Goal: Task Accomplishment & Management: Use online tool/utility

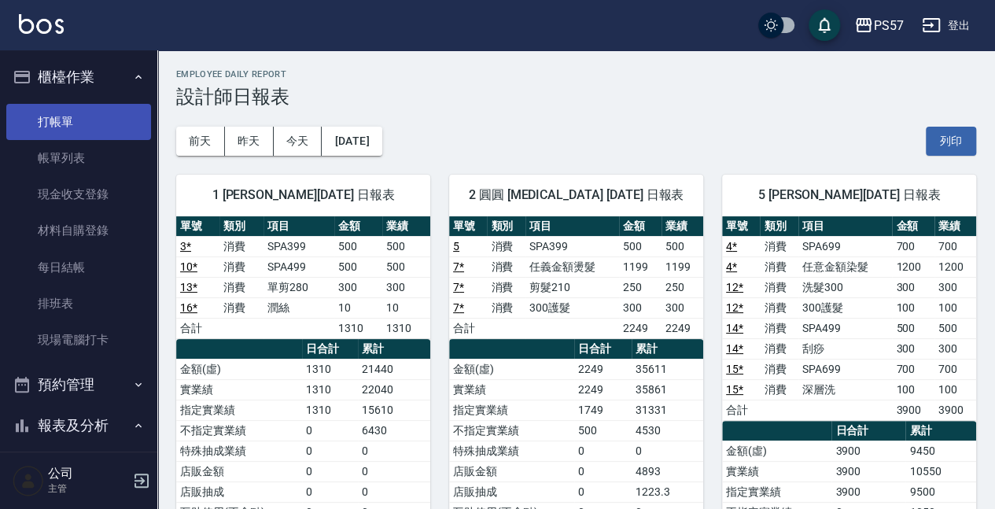
click at [72, 121] on link "打帳單" at bounding box center [78, 122] width 145 height 36
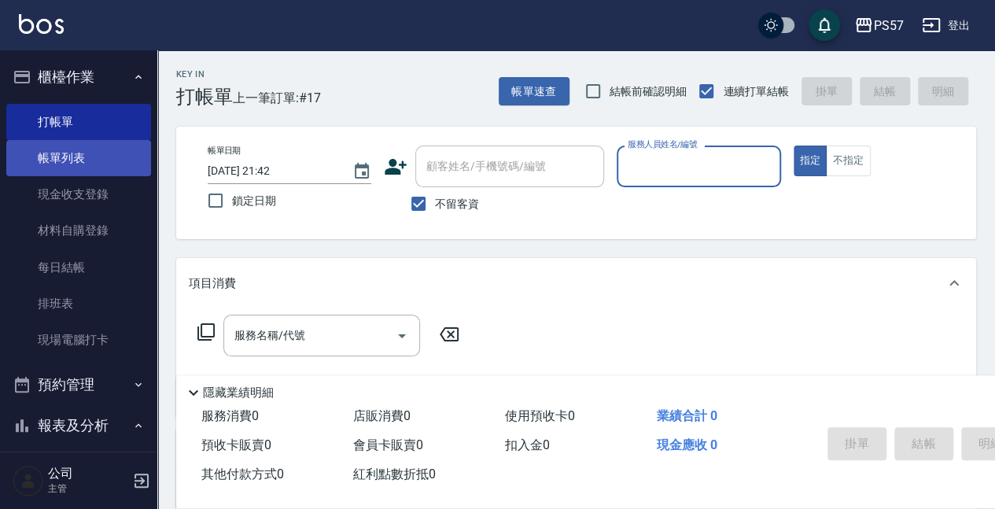
click at [61, 162] on link "帳單列表" at bounding box center [78, 158] width 145 height 36
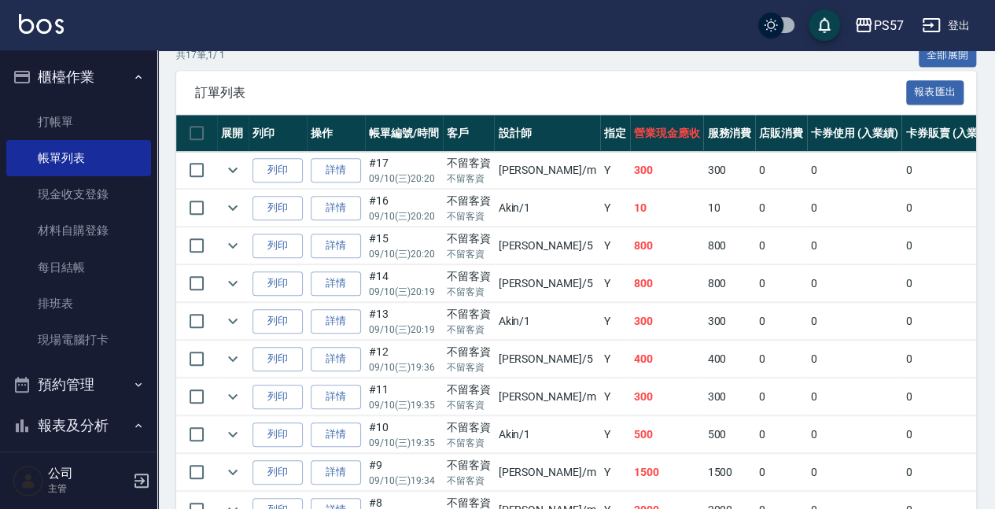
scroll to position [366, 0]
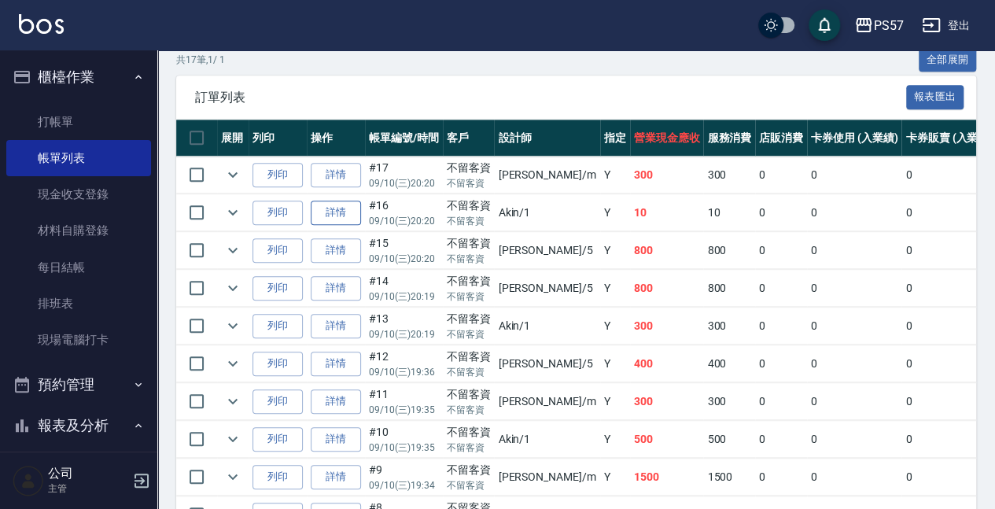
click at [354, 211] on link "詳情" at bounding box center [336, 213] width 50 height 24
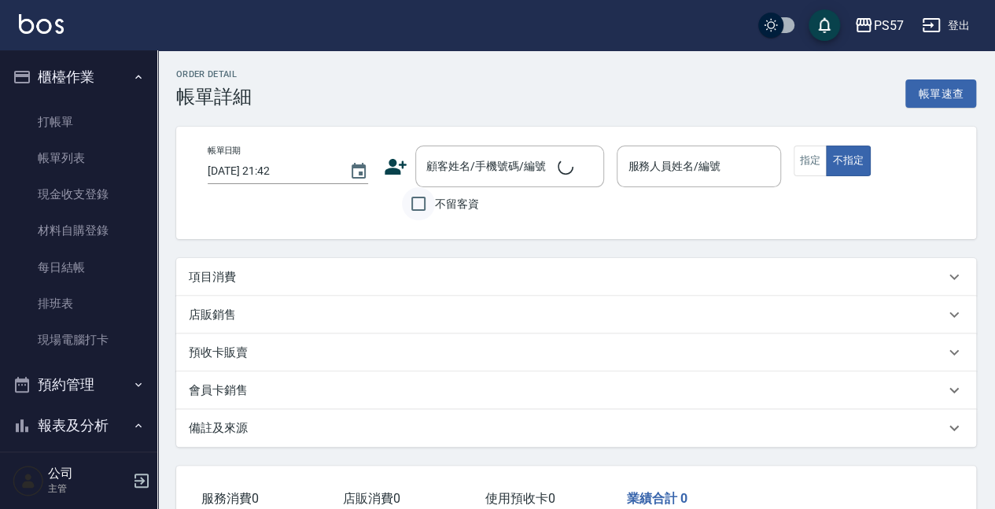
type input "[DATE] 20:20"
checkbox input "true"
type input "Akin-1"
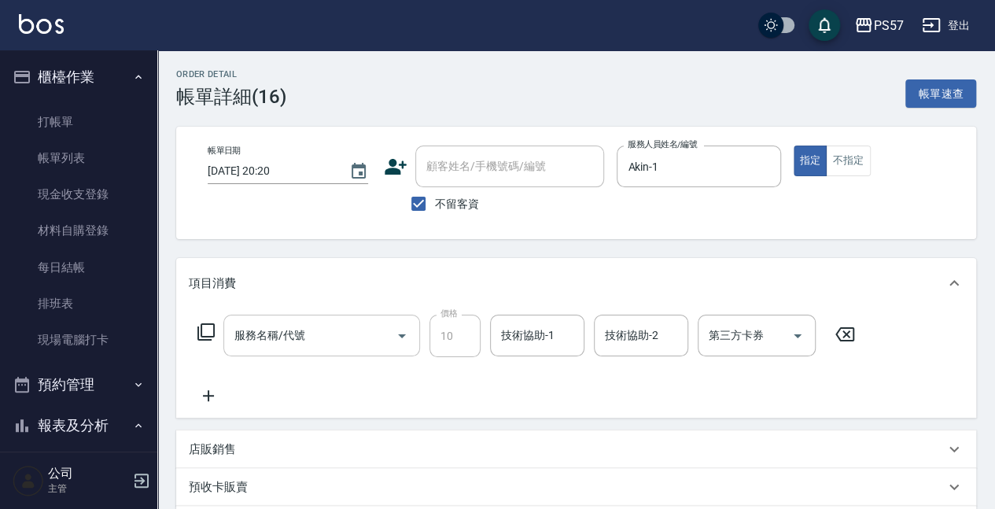
type input "潤絲(110)"
click at [258, 348] on input "潤絲(110)" at bounding box center [299, 336] width 138 height 28
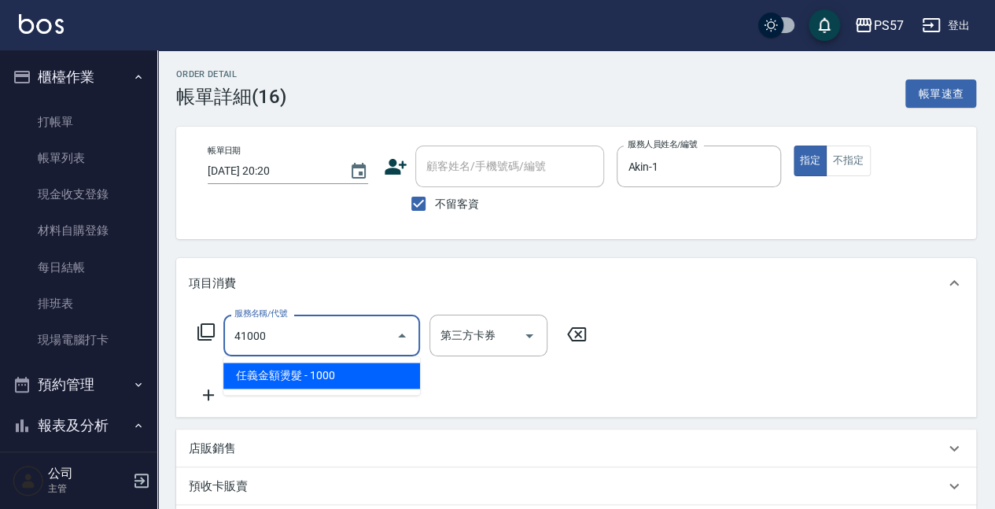
type input "任義金額燙髮(41000)"
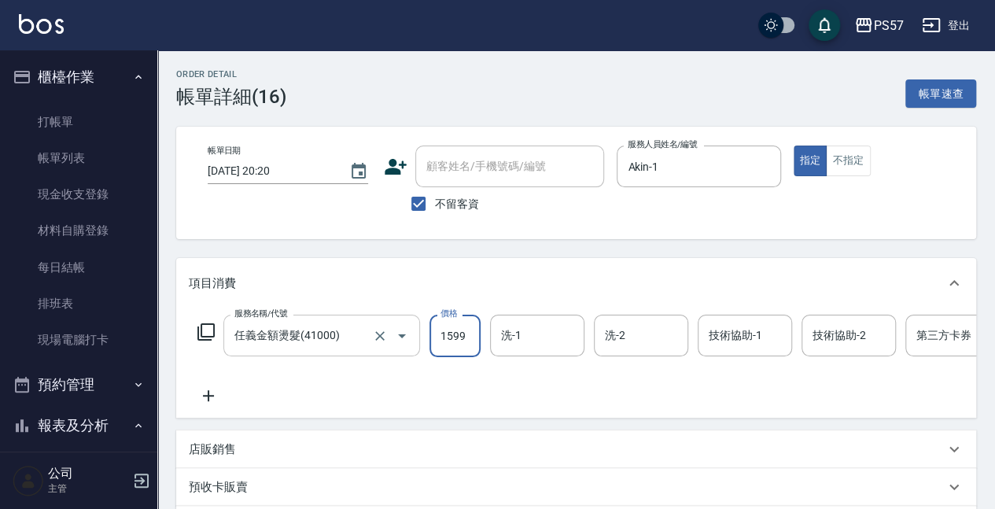
type input "1599"
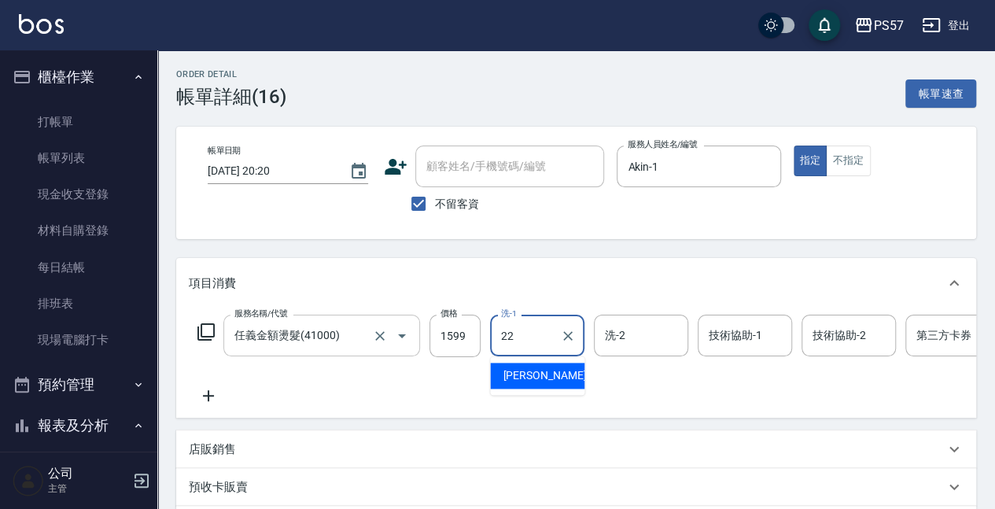
type input "[PERSON_NAME]-22"
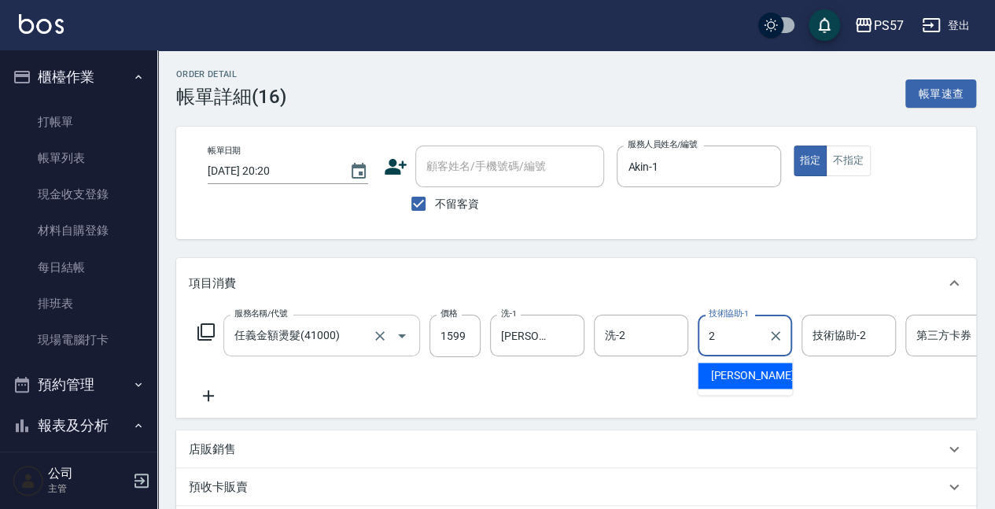
type input "[PERSON_NAME]-2"
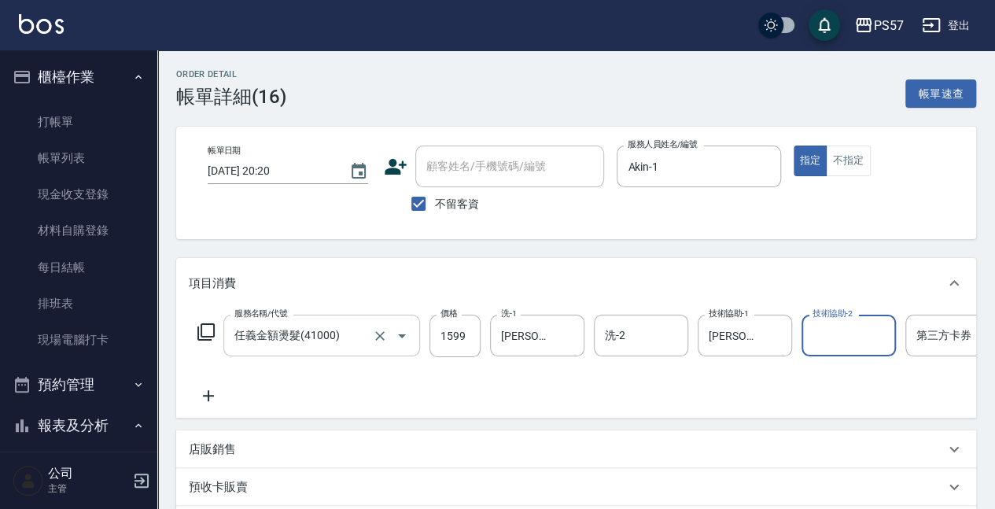
scroll to position [0, 17]
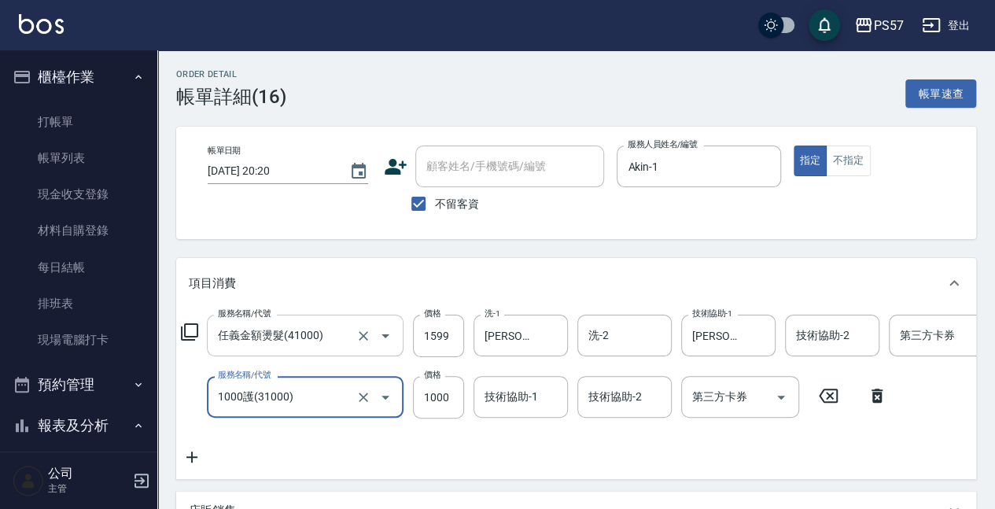
type input "1000護(31000)"
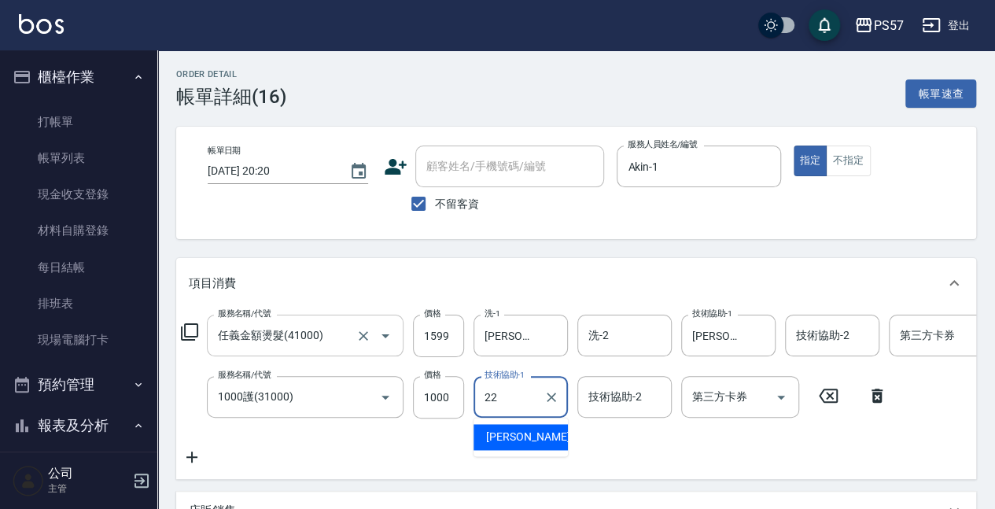
type input "[PERSON_NAME]-22"
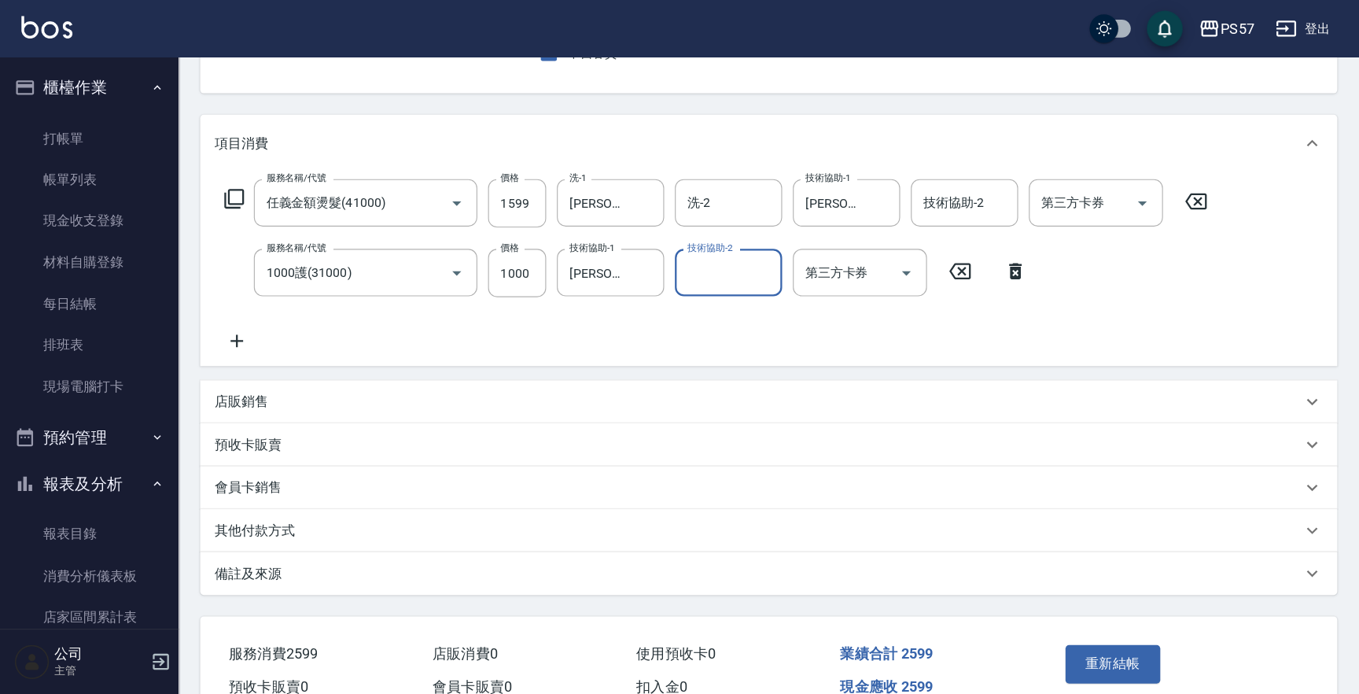
scroll to position [153, 0]
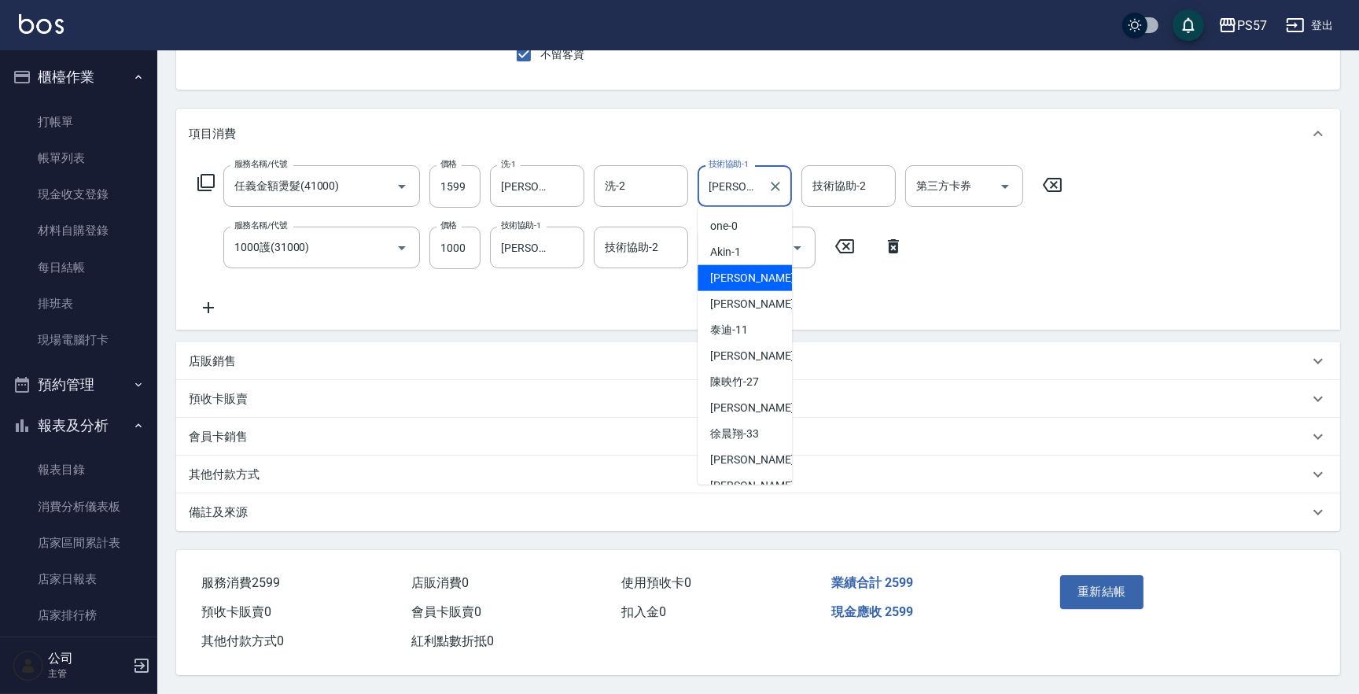
click at [738, 187] on input "[PERSON_NAME]-2" at bounding box center [733, 186] width 57 height 28
click at [755, 360] on div "[PERSON_NAME]-22" at bounding box center [744, 356] width 94 height 26
type input "[PERSON_NAME]-22"
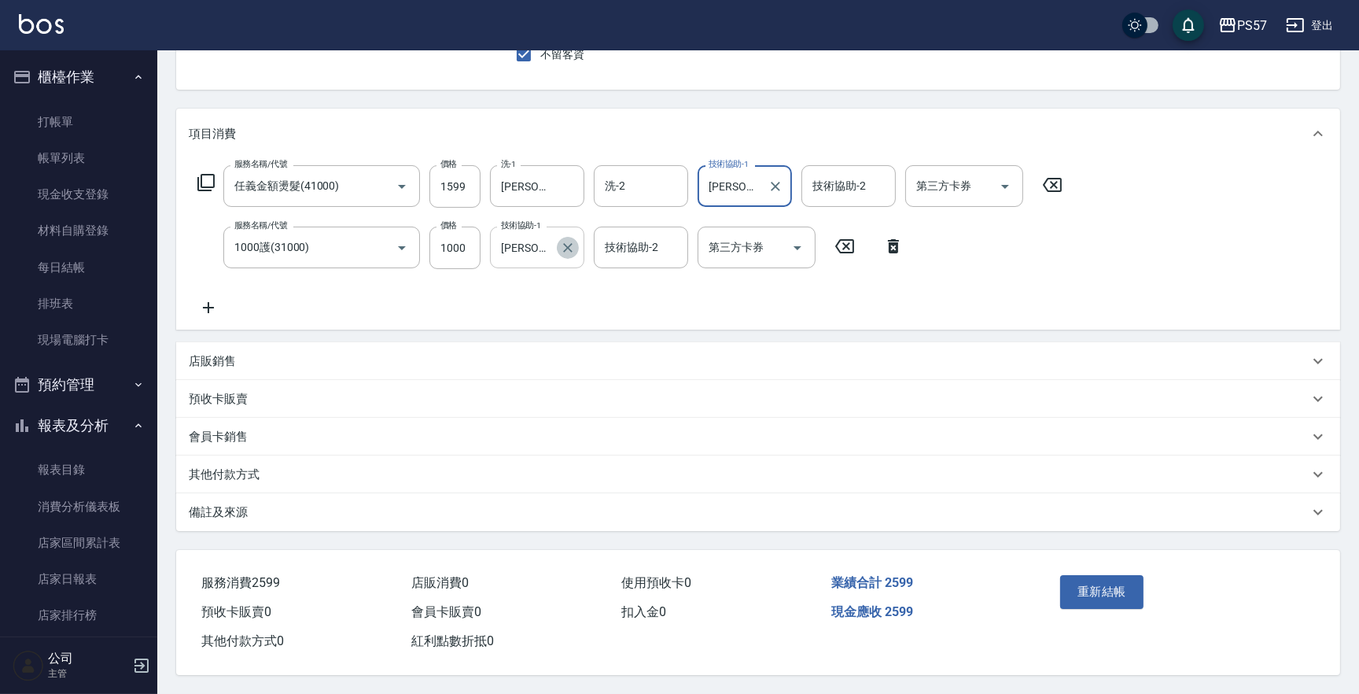
click at [572, 252] on button "Clear" at bounding box center [568, 248] width 22 height 22
drag, startPoint x: 495, startPoint y: 285, endPoint x: 535, endPoint y: 298, distance: 42.8
click at [494, 286] on div "Akin -1" at bounding box center [537, 287] width 94 height 26
type input "Akin-1"
click at [777, 305] on div "服務名稱/代號 任義金額燙髮(41000) 服務名稱/代號 價格 1599 價格 洗-1 [PERSON_NAME]-22 洗-1 洗-2 洗-2 技術協助-…" at bounding box center [630, 241] width 883 height 152
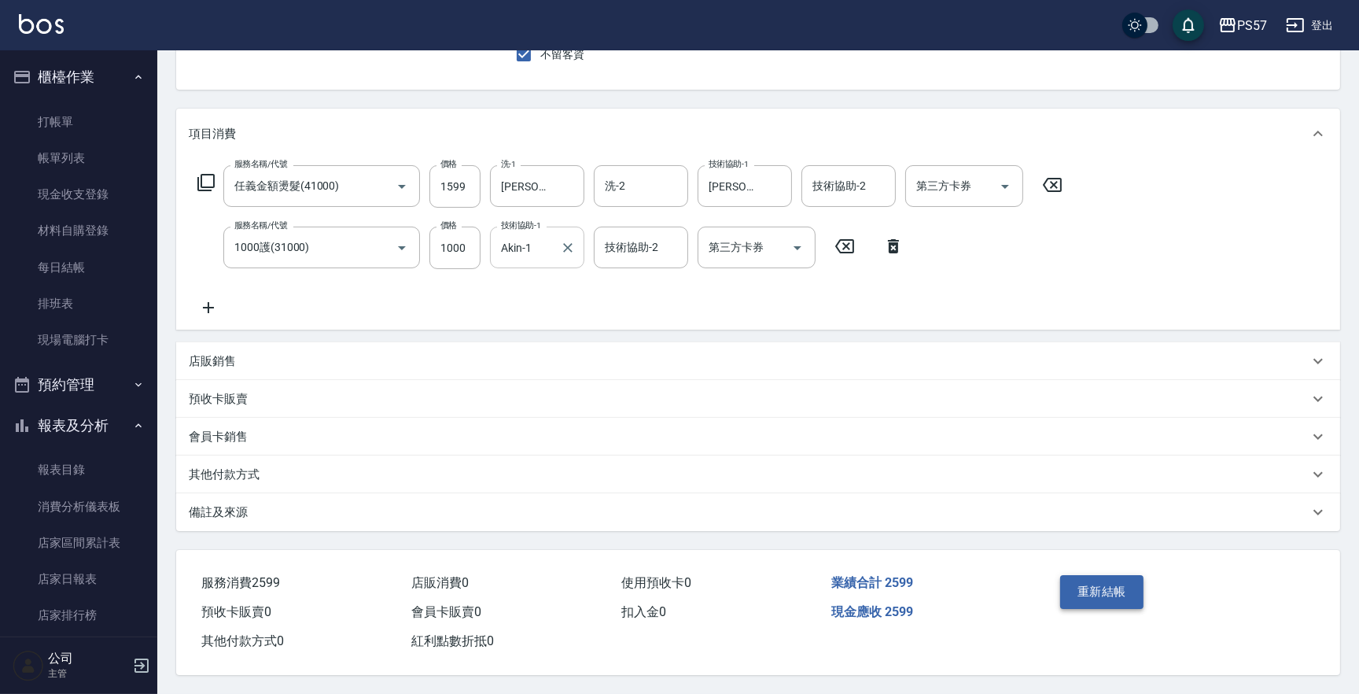
click at [994, 508] on button "重新結帳" at bounding box center [1101, 591] width 83 height 33
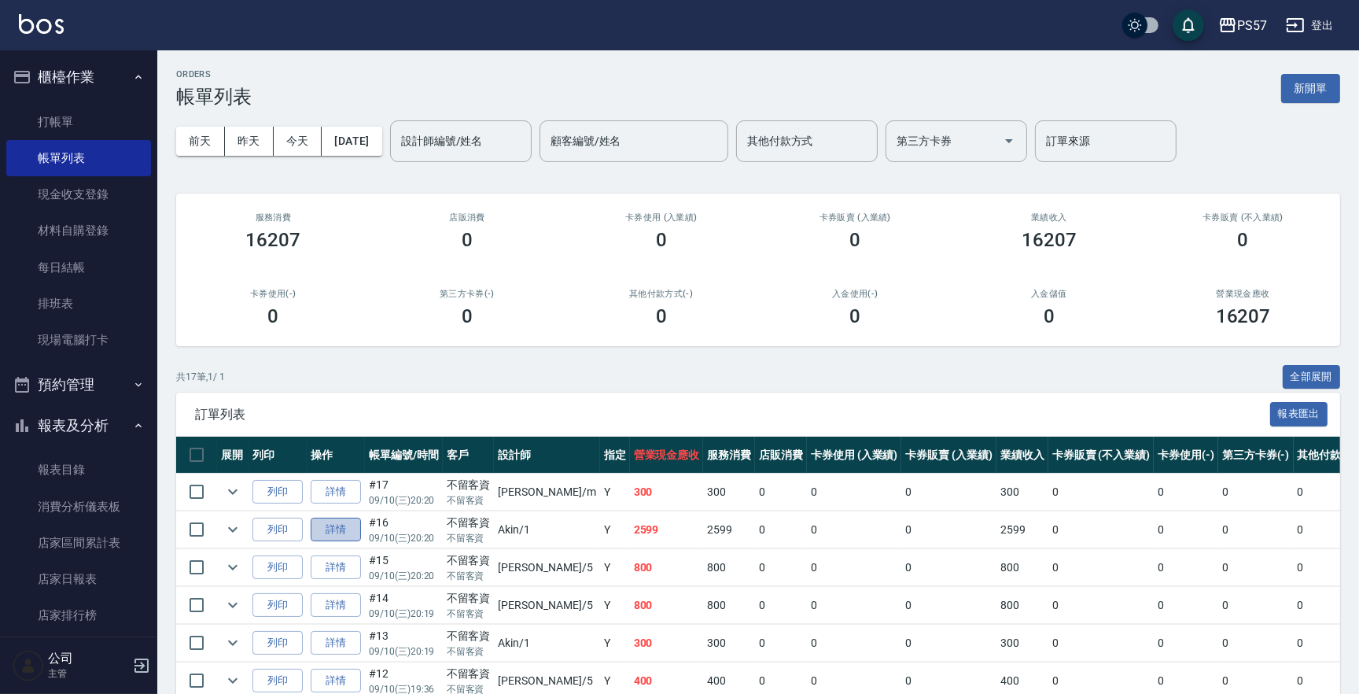
click at [337, 508] on link "詳情" at bounding box center [336, 529] width 50 height 24
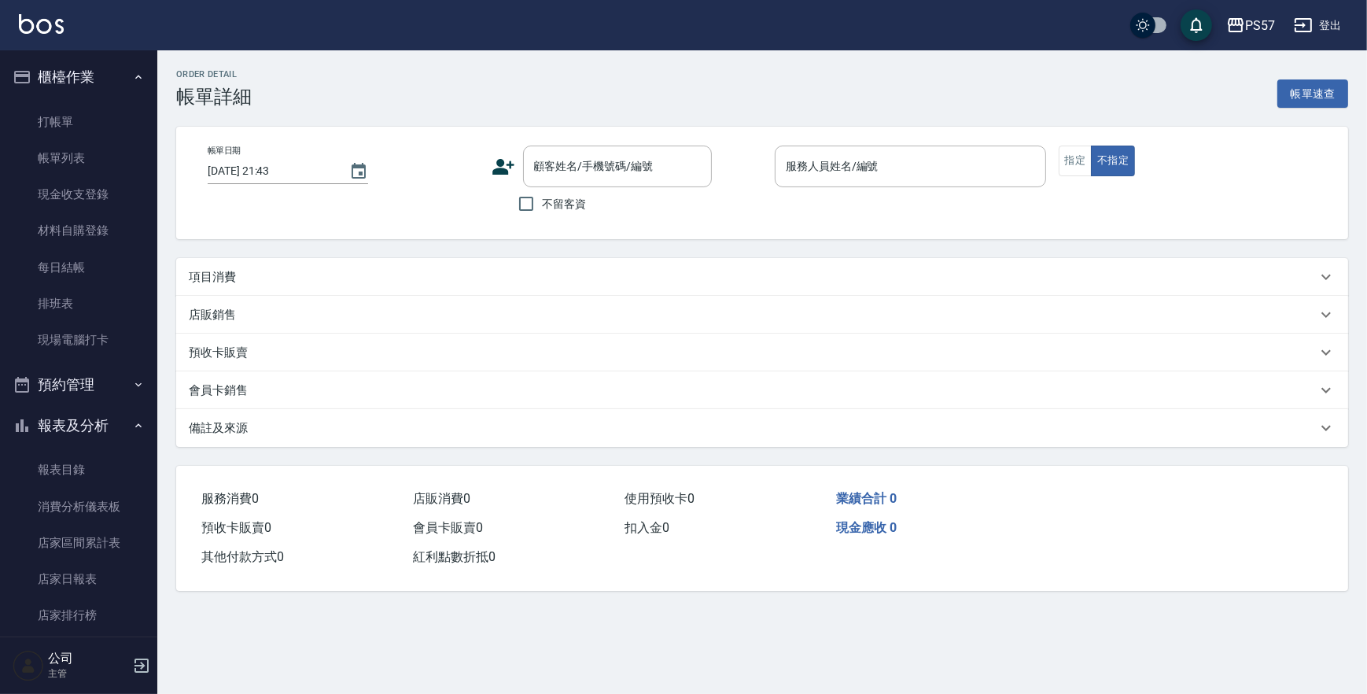
type input "[DATE] 20:20"
checkbox input "true"
type input "Akin-1"
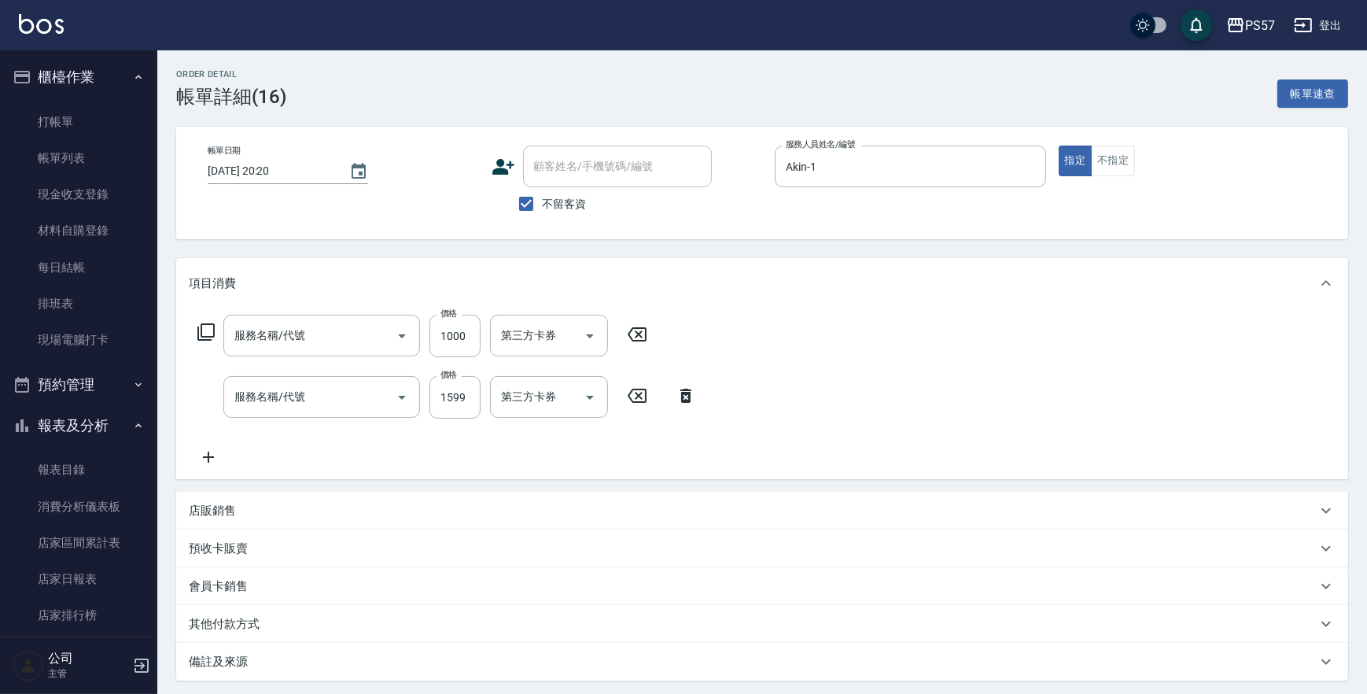
type input "1000護(31000)"
type input "任義金額燙髮(41000)"
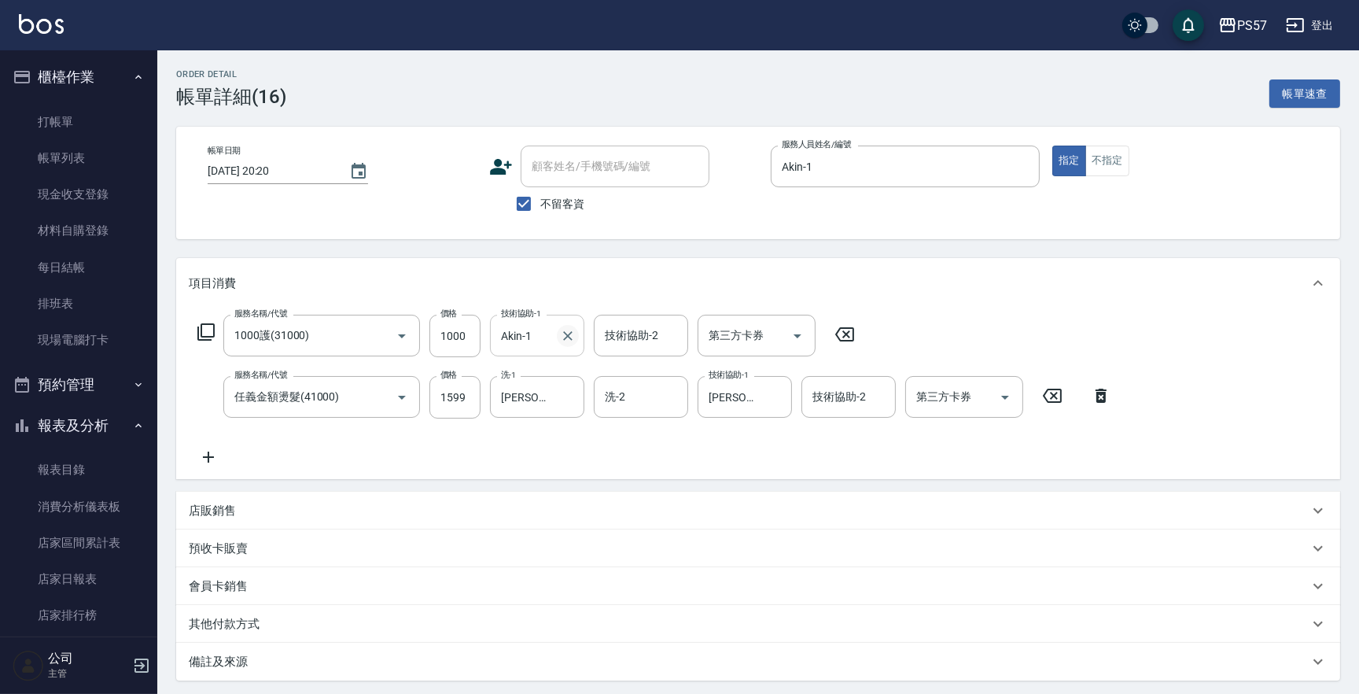
click at [571, 333] on icon "Clear" at bounding box center [568, 336] width 16 height 16
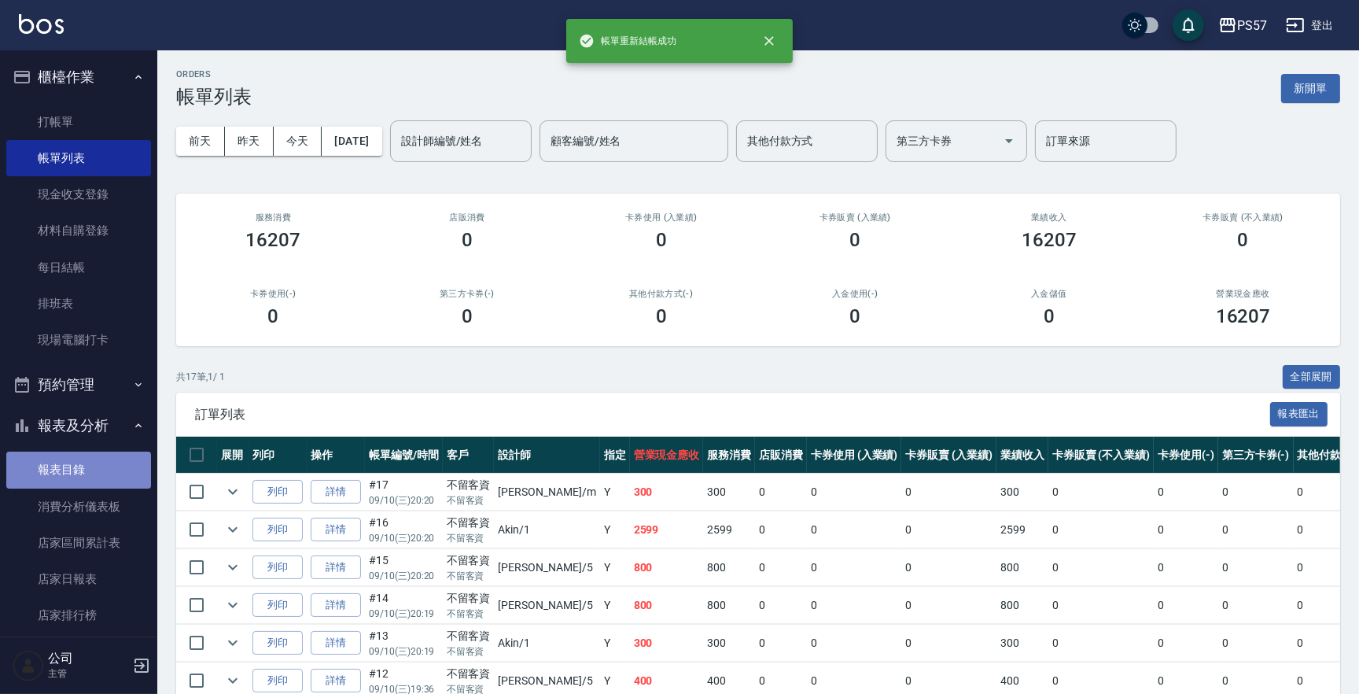
click at [82, 458] on link "報表目錄" at bounding box center [78, 469] width 145 height 36
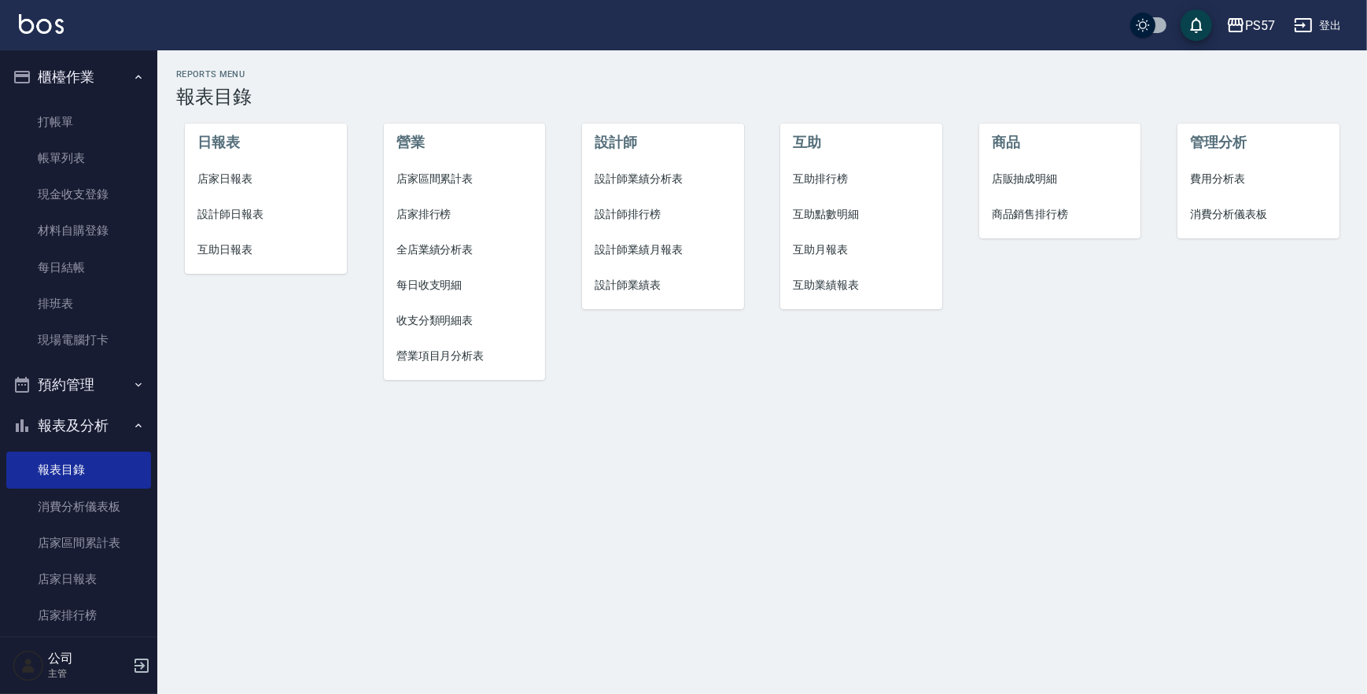
click at [248, 182] on span "店家日報表" at bounding box center [265, 179] width 136 height 17
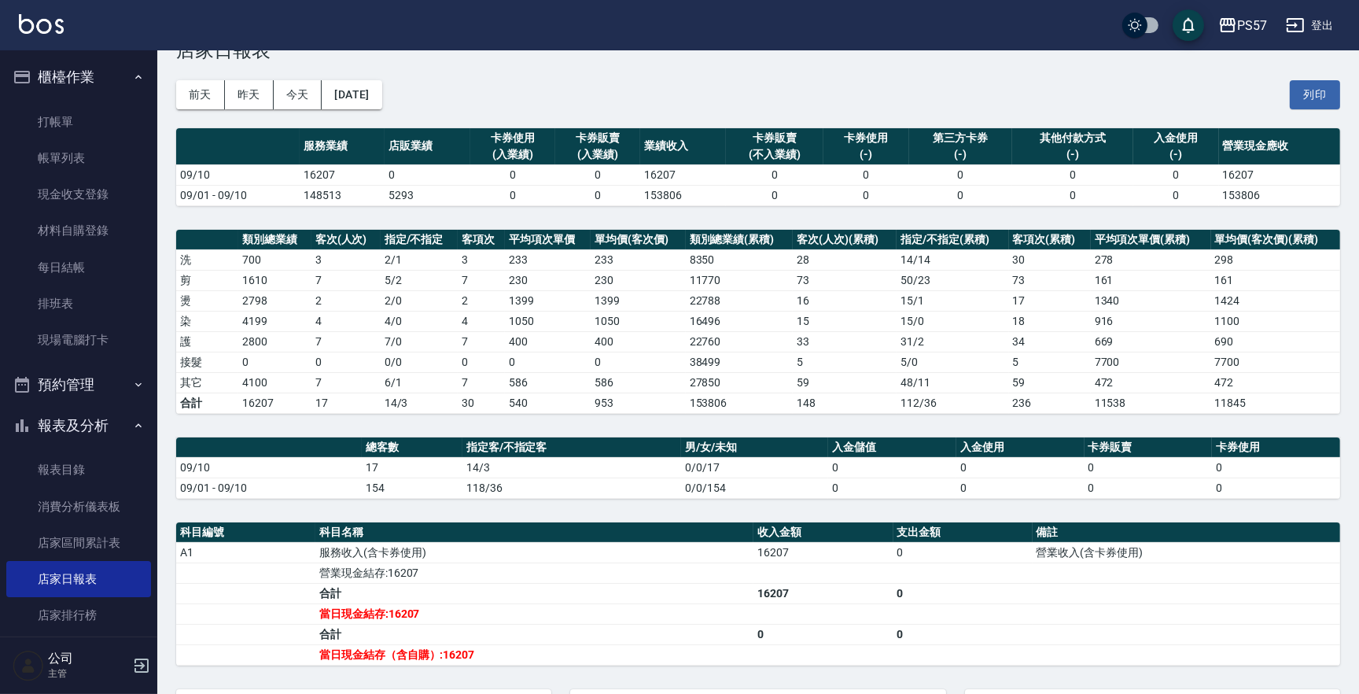
scroll to position [71, 0]
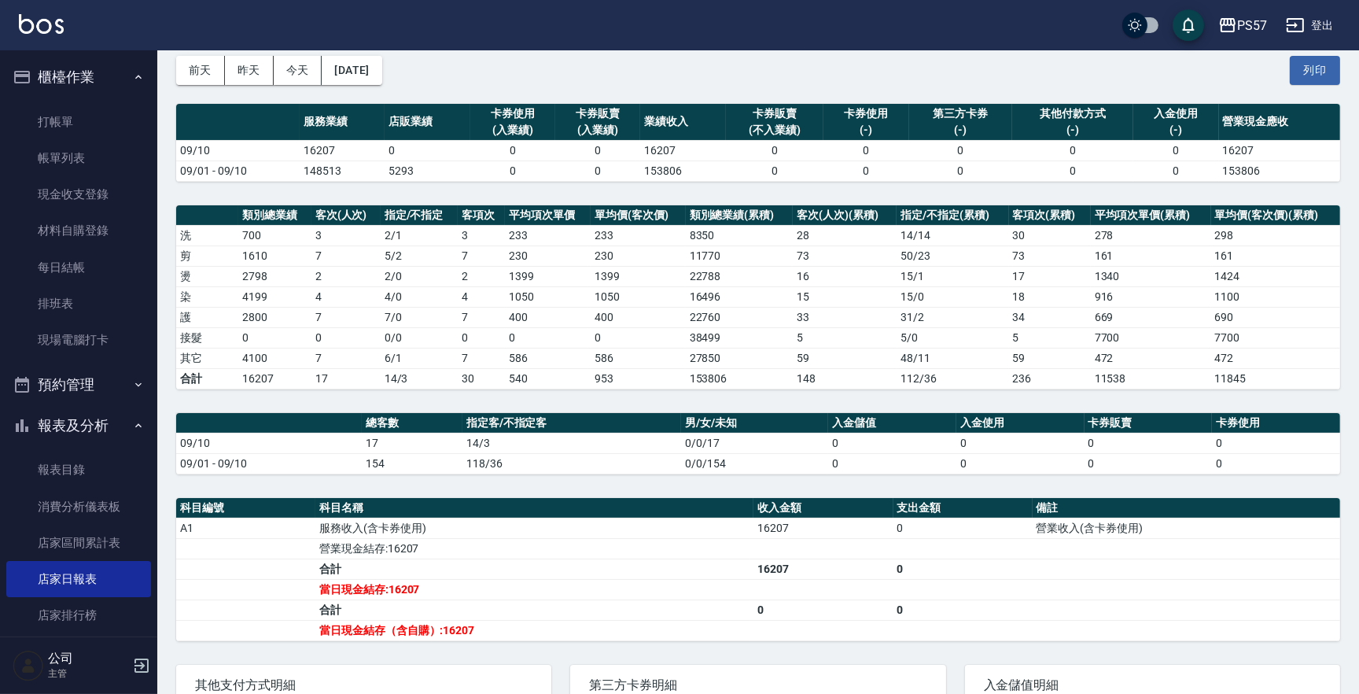
click at [848, 77] on div "[DATE] [DATE] [DATE] [DATE] 列印" at bounding box center [758, 70] width 1164 height 67
drag, startPoint x: 80, startPoint y: 473, endPoint x: 97, endPoint y: 456, distance: 23.4
click at [80, 473] on link "報表目錄" at bounding box center [78, 469] width 145 height 36
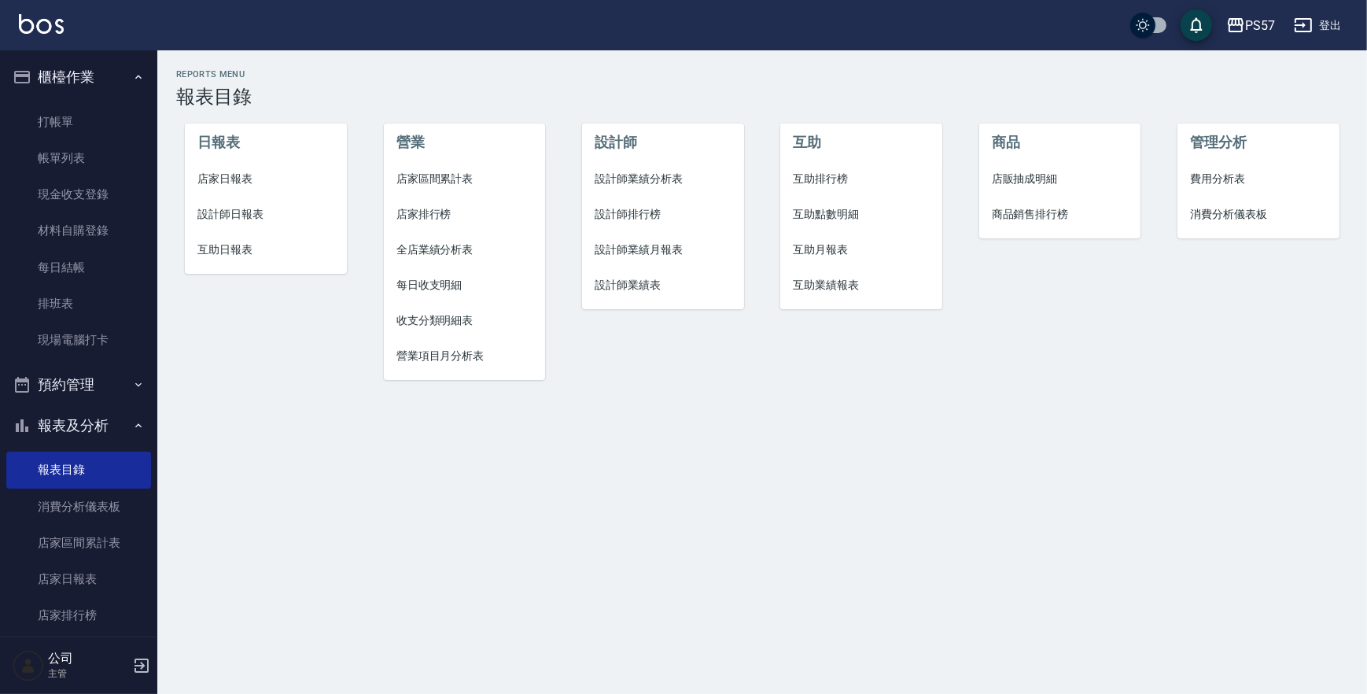
click at [220, 212] on span "設計師日報表" at bounding box center [265, 214] width 136 height 17
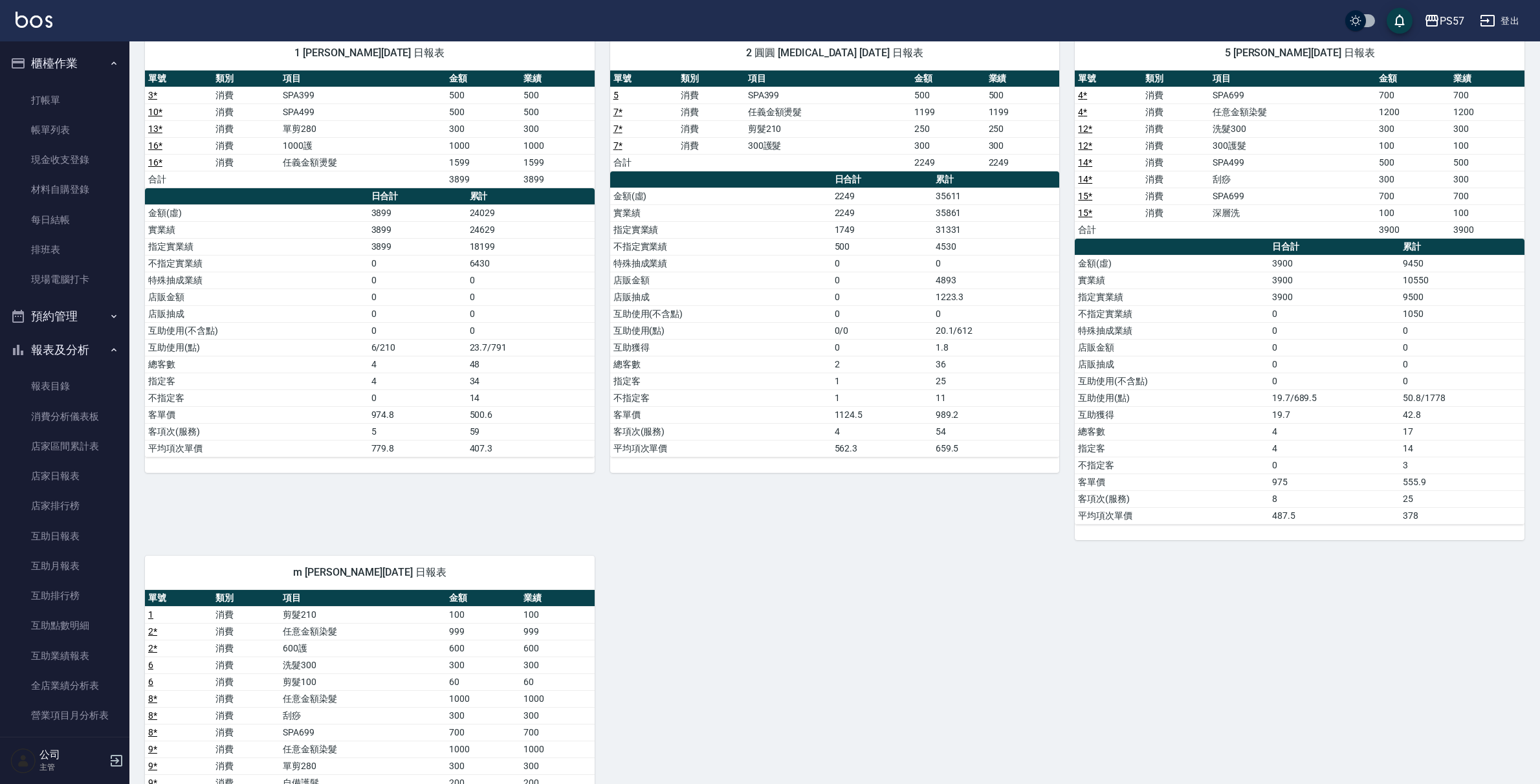
scroll to position [110, 0]
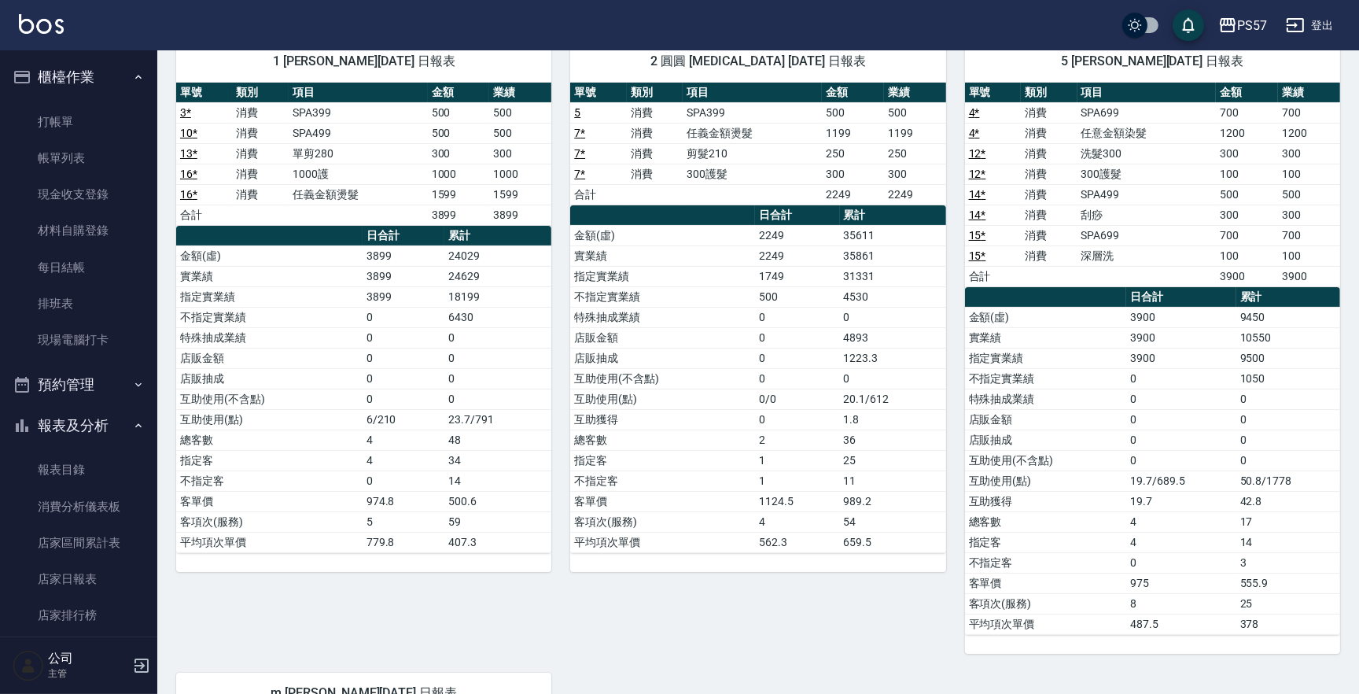
drag, startPoint x: 1753, startPoint y: 189, endPoint x: 1558, endPoint y: 167, distance: 196.2
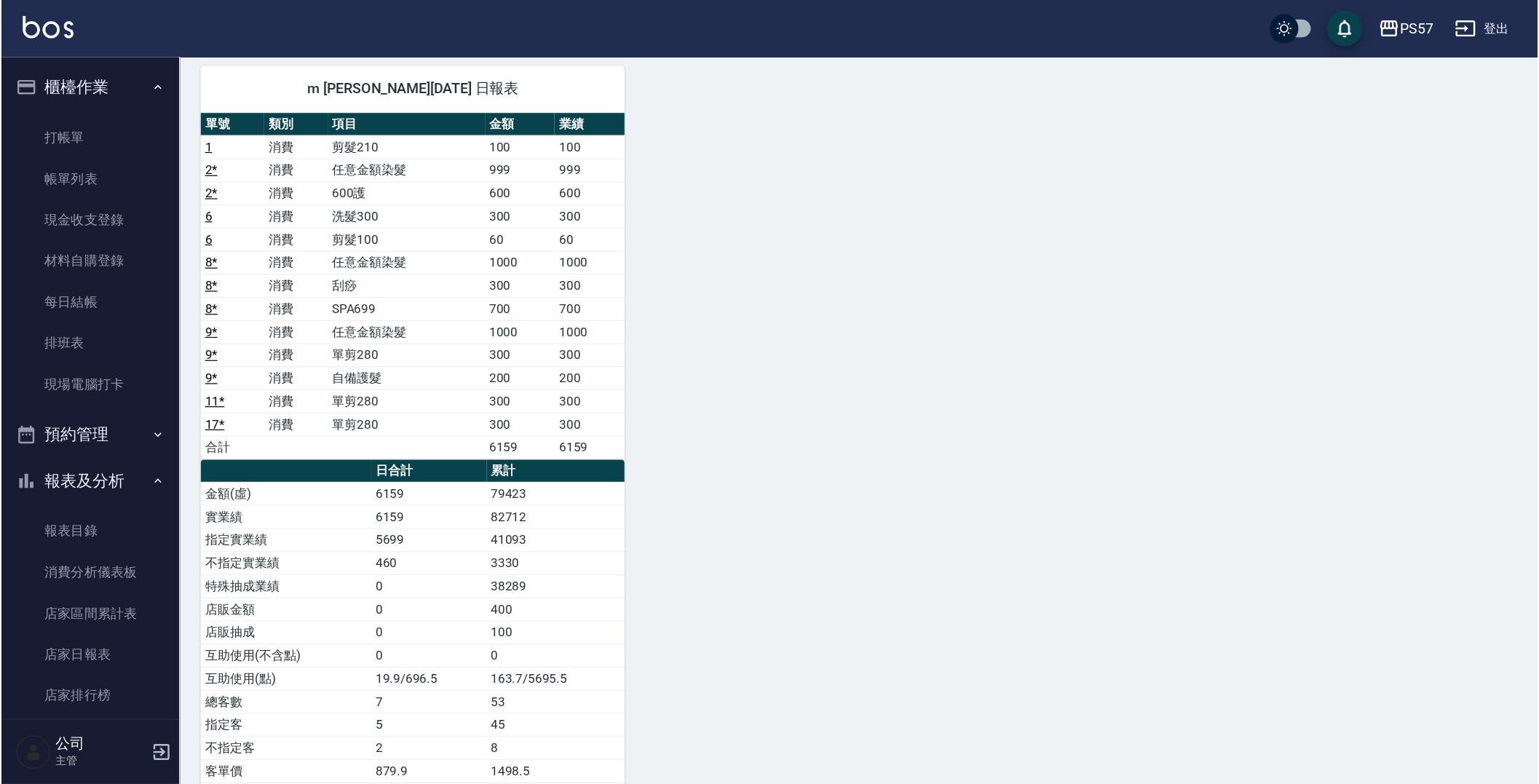
scroll to position [626, 0]
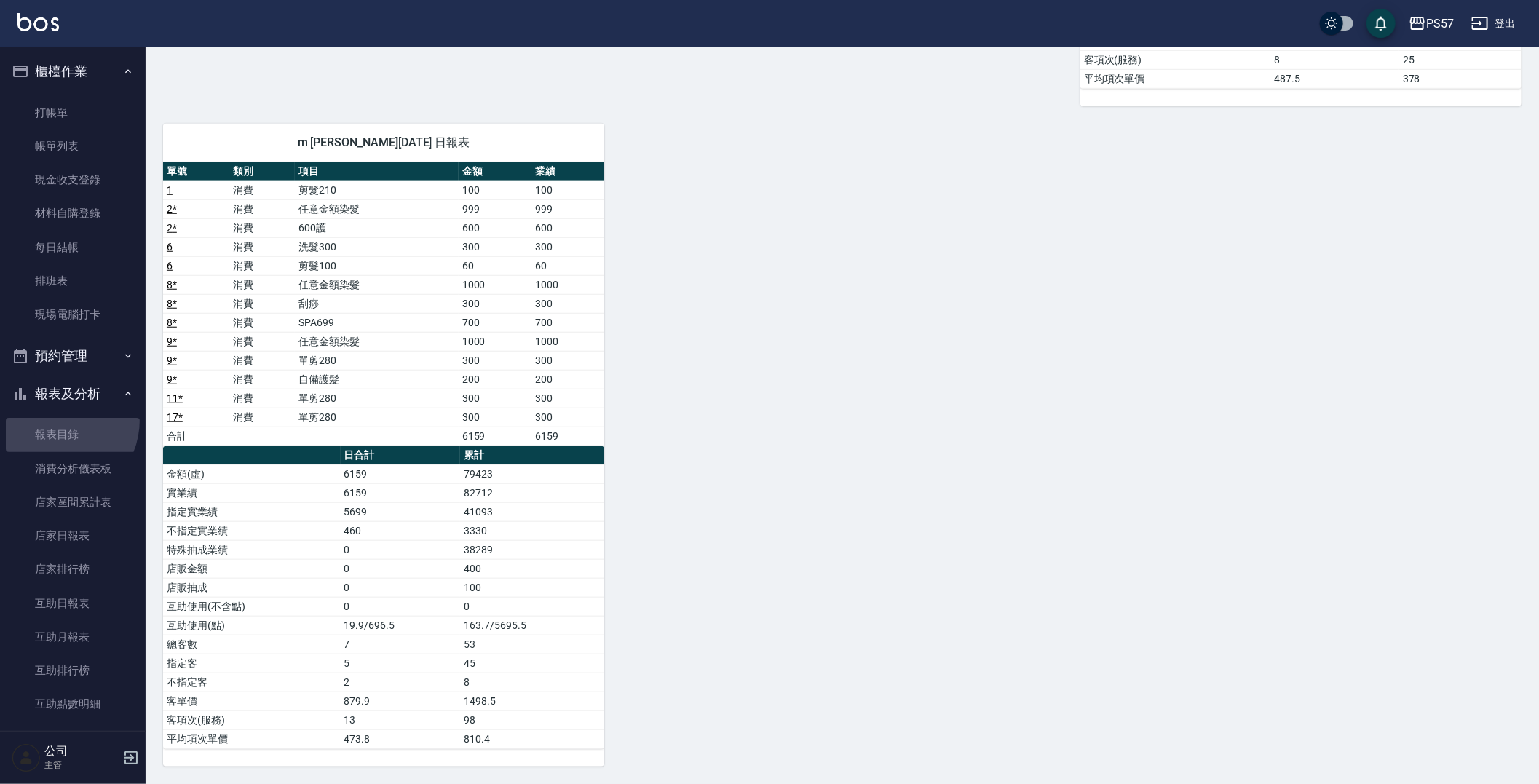
drag, startPoint x: 52, startPoint y: 419, endPoint x: 137, endPoint y: 392, distance: 89.2
click at [52, 419] on link "報表目錄" at bounding box center [72, 434] width 134 height 33
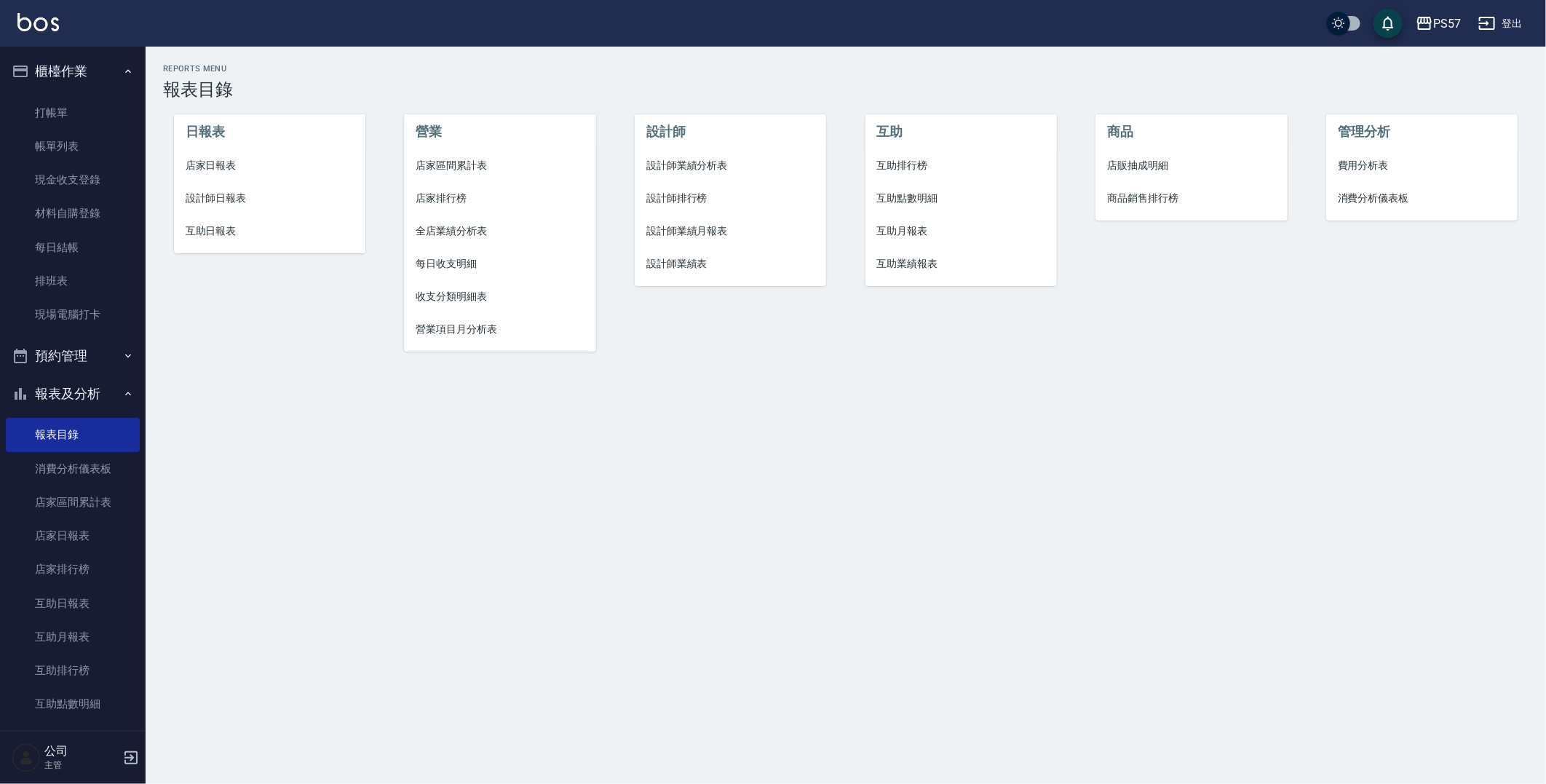
click at [243, 237] on span "互助日報表" at bounding box center [270, 230] width 168 height 16
